Goal: Book appointment/travel/reservation

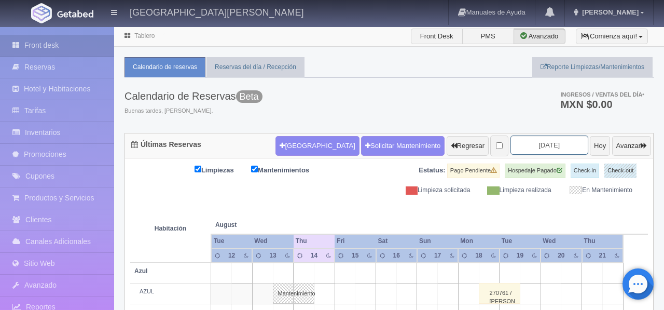
click at [543, 146] on input "[DATE]" at bounding box center [550, 144] width 78 height 19
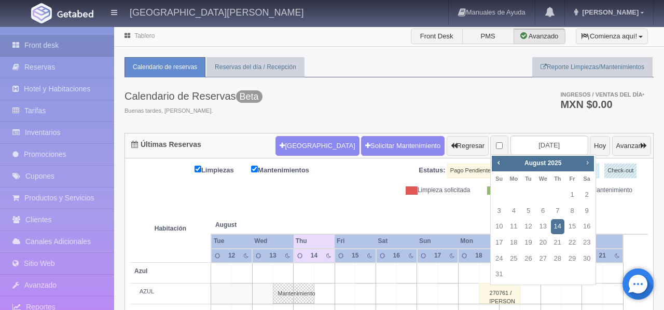
click at [588, 165] on span "Next" at bounding box center [587, 162] width 8 height 8
click at [558, 195] on link "4" at bounding box center [557, 194] width 13 height 15
type input "[DATE]"
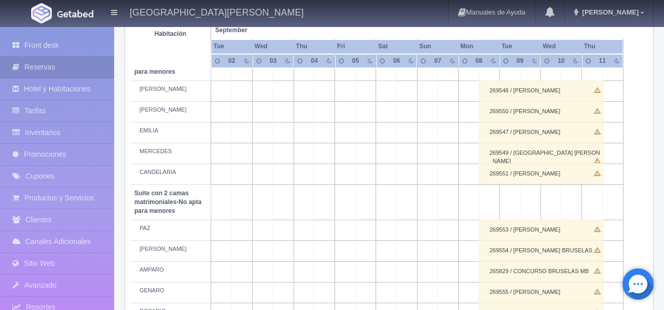
scroll to position [703, 0]
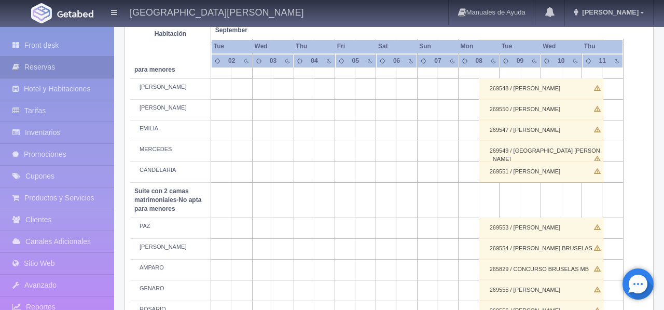
click at [313, 159] on td at bounding box center [304, 151] width 21 height 21
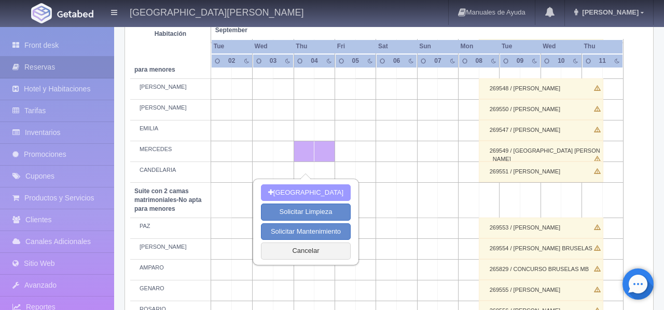
click at [313, 190] on button "[GEOGRAPHIC_DATA]" at bounding box center [306, 192] width 90 height 17
type input "04-09-2025"
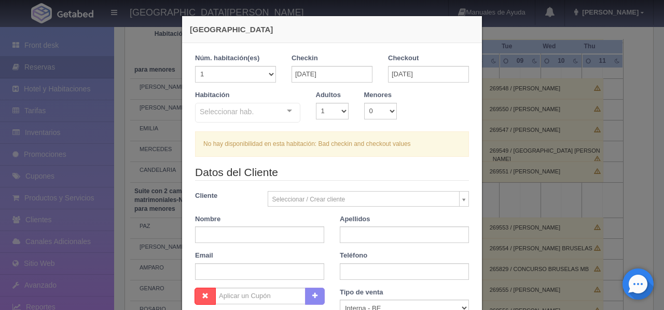
click at [289, 111] on div at bounding box center [289, 111] width 21 height 16
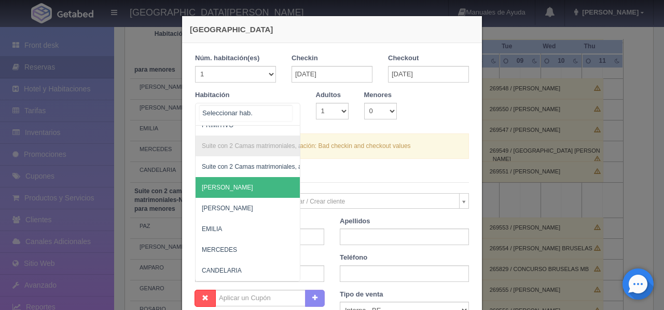
scroll to position [736, 0]
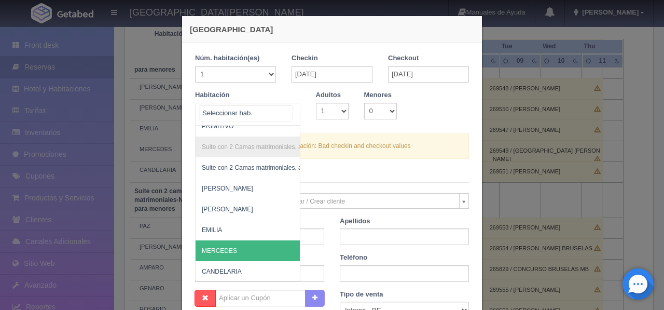
click at [240, 251] on span "MERCEDES" at bounding box center [298, 250] width 205 height 21
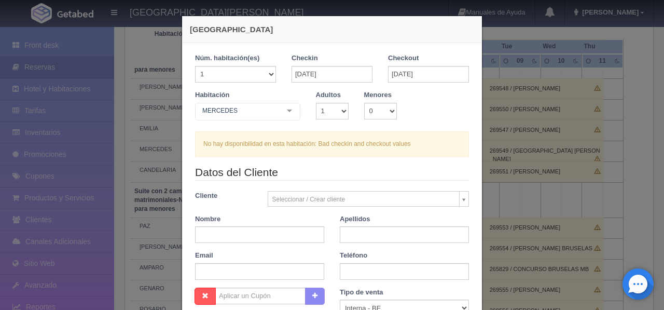
checkbox input "false"
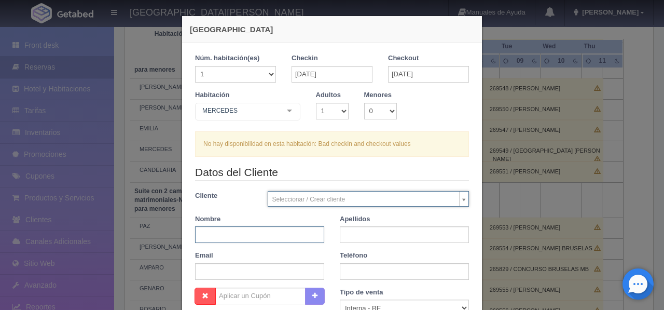
click at [247, 238] on input "text" at bounding box center [259, 234] width 129 height 17
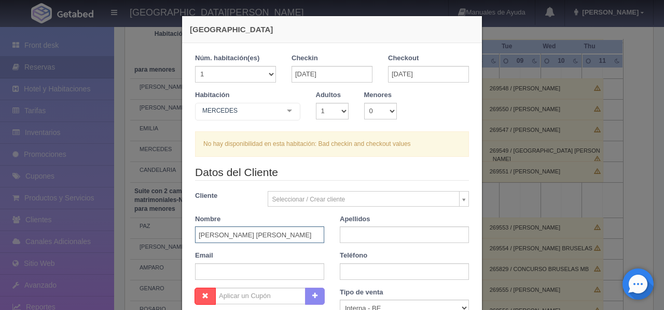
scroll to position [0, 15]
drag, startPoint x: 251, startPoint y: 234, endPoint x: 370, endPoint y: 232, distance: 119.4
click at [370, 232] on div "Datos del Cliente Cliente Seleccionar / Crear cliente Nuevo Cliente SRTA. MARIO…" at bounding box center [332, 225] width 290 height 123
type input "NORMA ALEJANDRA"
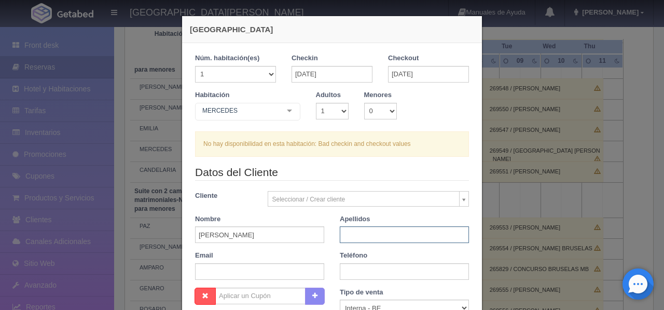
click at [370, 232] on input "text" at bounding box center [404, 234] width 129 height 17
paste input "RODRIGUEZ JIMENEZ"
type input "RODRIGUEZ JIMENEZ"
click at [374, 273] on input "text" at bounding box center [404, 271] width 129 height 17
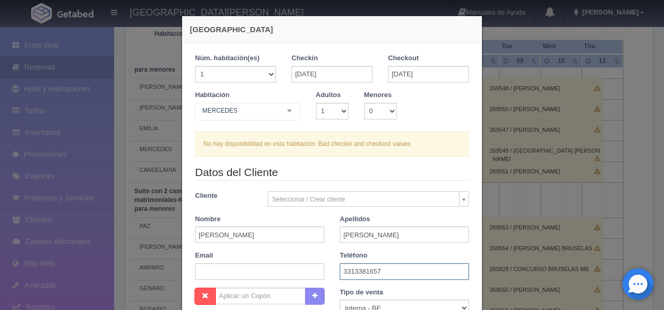
type input "3313381657"
click at [406, 75] on input "04-09-2025" at bounding box center [428, 74] width 81 height 17
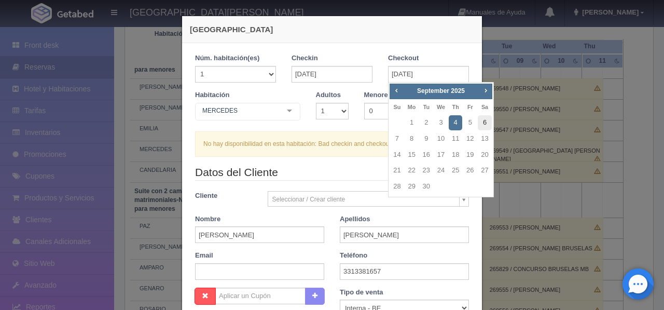
click at [483, 125] on link "6" at bounding box center [484, 122] width 13 height 15
type input "06-09-2025"
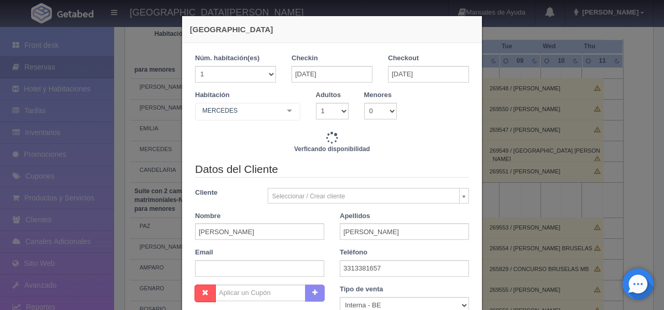
checkbox input "false"
type input "8620.00"
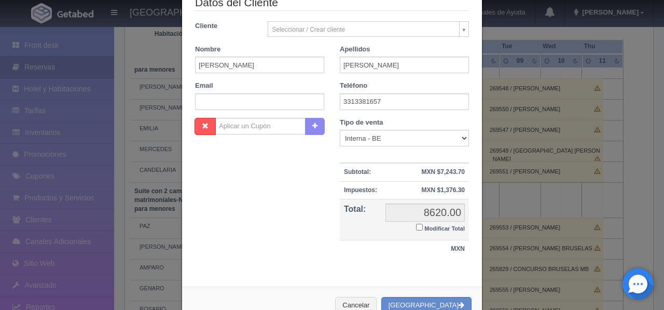
checkbox input "false"
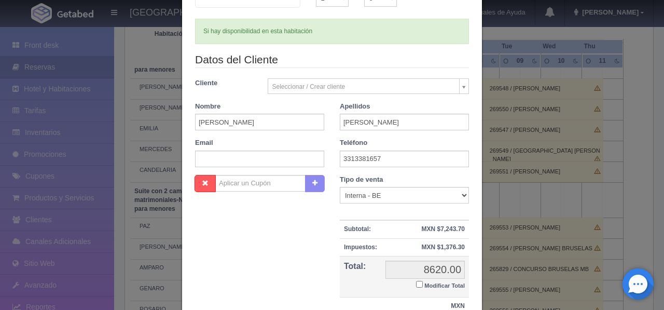
scroll to position [201, 0]
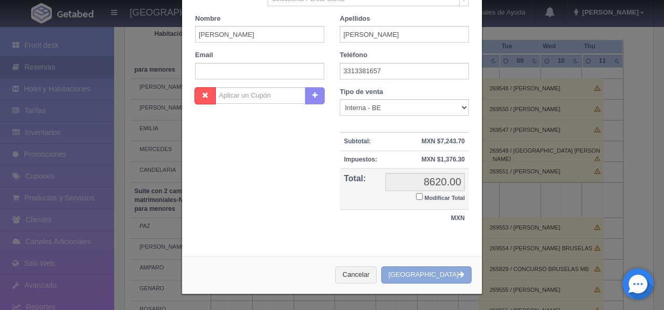
click at [440, 277] on button "[GEOGRAPHIC_DATA]" at bounding box center [426, 274] width 90 height 17
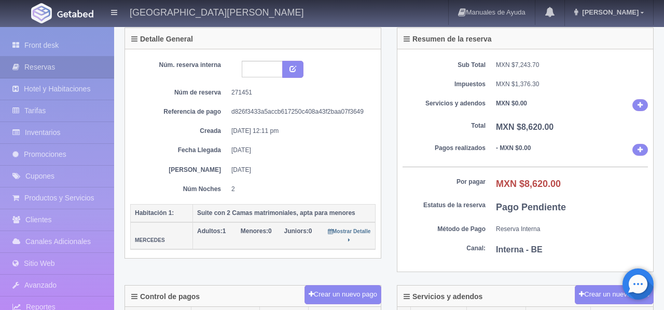
scroll to position [62, 0]
